Goal: Information Seeking & Learning: Learn about a topic

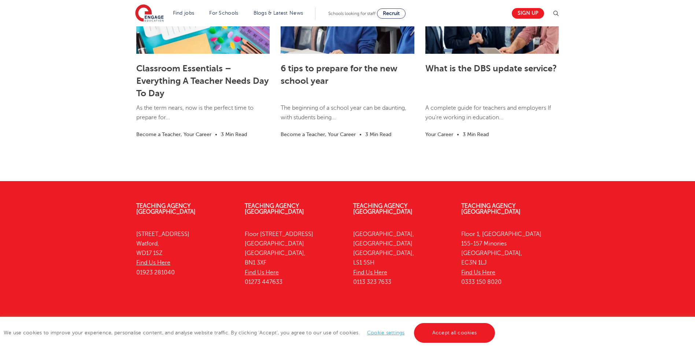
scroll to position [1991, 0]
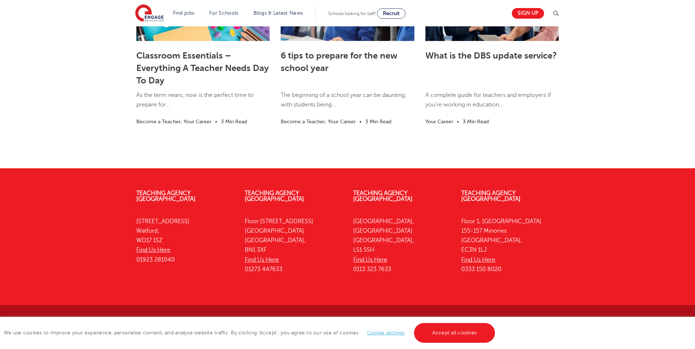
click at [455, 336] on link "Accept all cookies" at bounding box center [454, 333] width 81 height 20
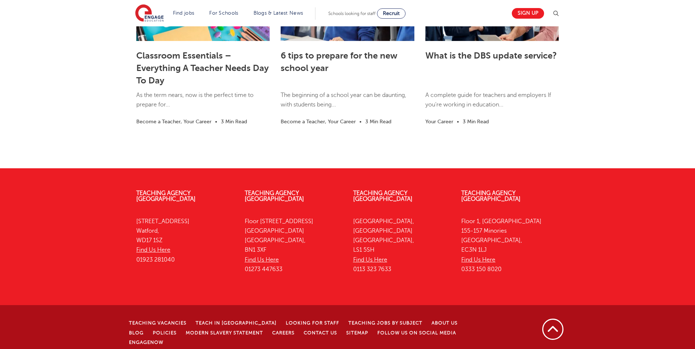
drag, startPoint x: 129, startPoint y: 339, endPoint x: 200, endPoint y: 340, distance: 70.3
click at [200, 349] on p "© [DATE]-[DATE] Engage Partners Limited "trading as Engage Education". [STREET_…" at bounding box center [309, 354] width 361 height 7
copy p "© [DATE]-[DATE] Engage Partners Limited"
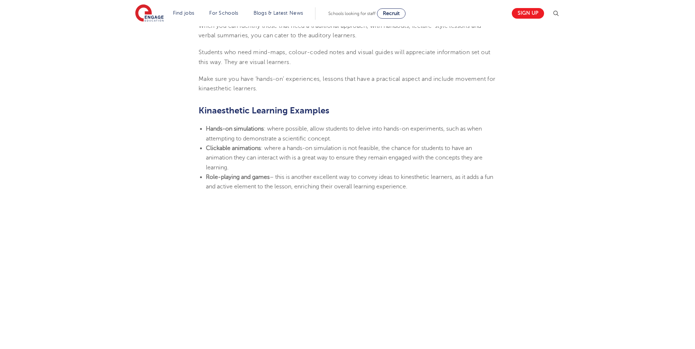
scroll to position [0, 0]
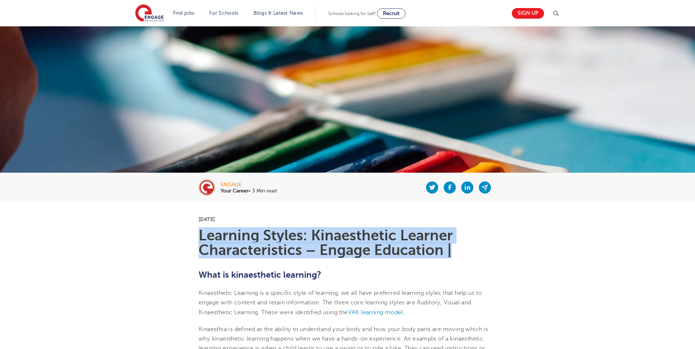
drag, startPoint x: 199, startPoint y: 237, endPoint x: 510, endPoint y: 247, distance: 310.4
copy h1 "Learning Styles: Kinaesthetic Learner Characteristics – Engage Education |"
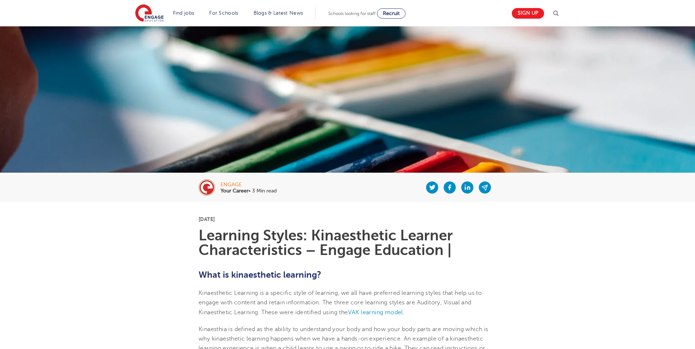
drag, startPoint x: 310, startPoint y: 208, endPoint x: 287, endPoint y: 211, distance: 23.6
drag, startPoint x: 269, startPoint y: 216, endPoint x: 194, endPoint y: 219, distance: 75.6
copy p "[DATE]"
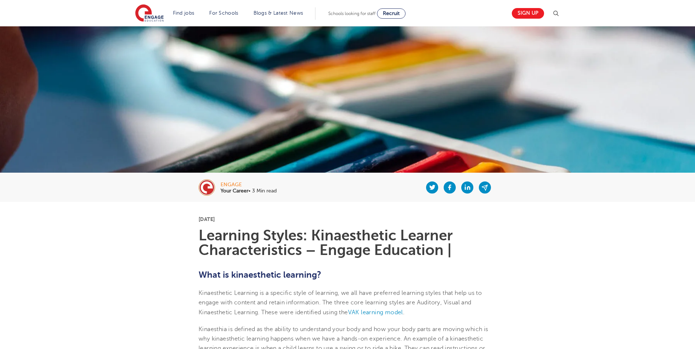
scroll to position [147, 0]
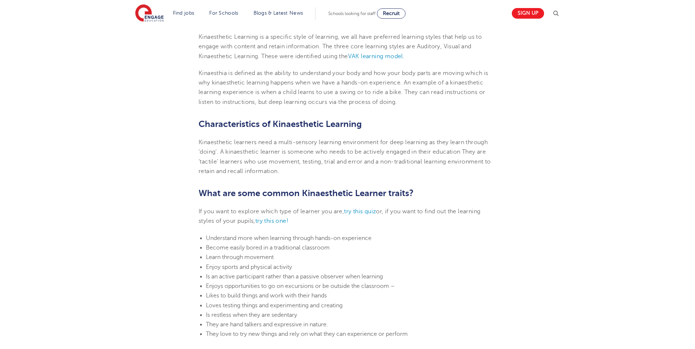
scroll to position [220, 0]
